Goal: Find specific page/section: Find specific page/section

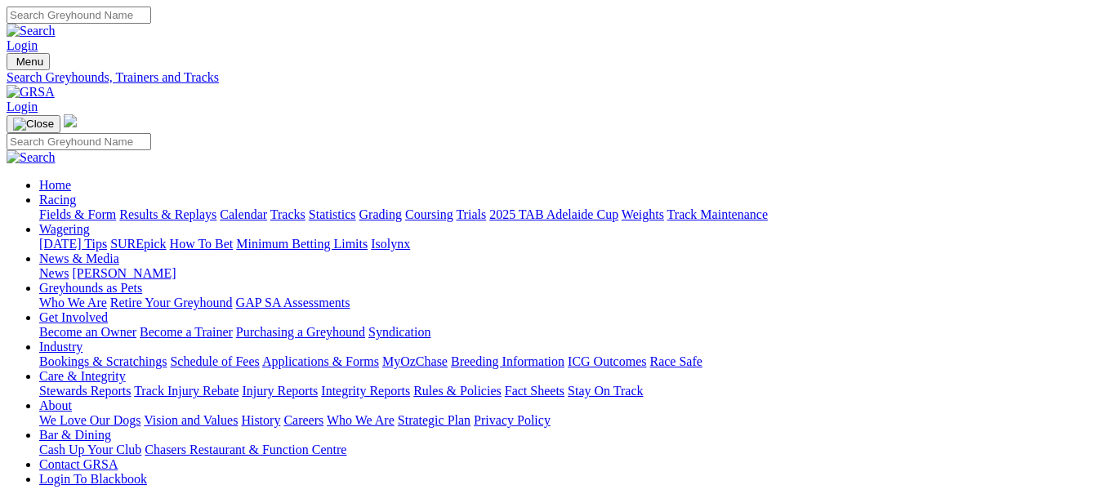
click at [356, 207] on link "Statistics" at bounding box center [332, 214] width 47 height 14
